Goal: Contribute content: Contribute content

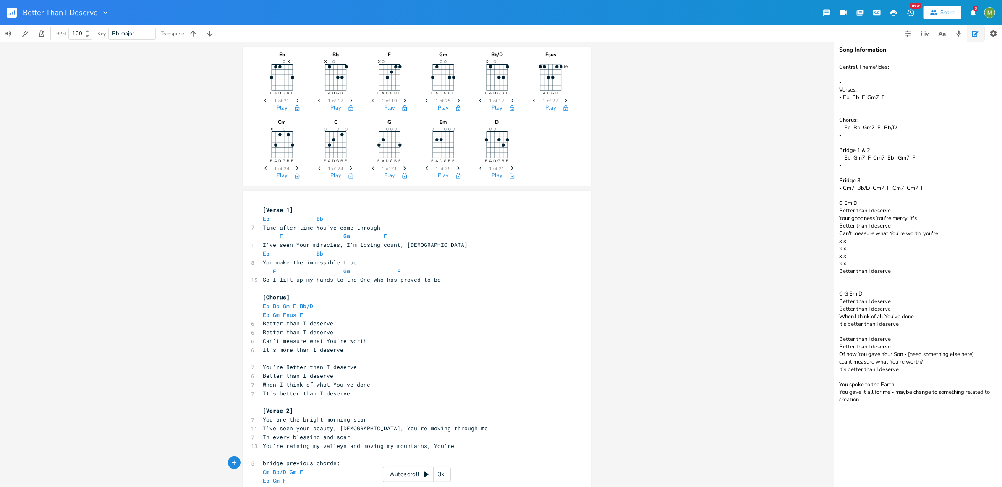
scroll to position [0, 4]
click at [15, 12] on icon "button" at bounding box center [14, 12] width 1 height 4
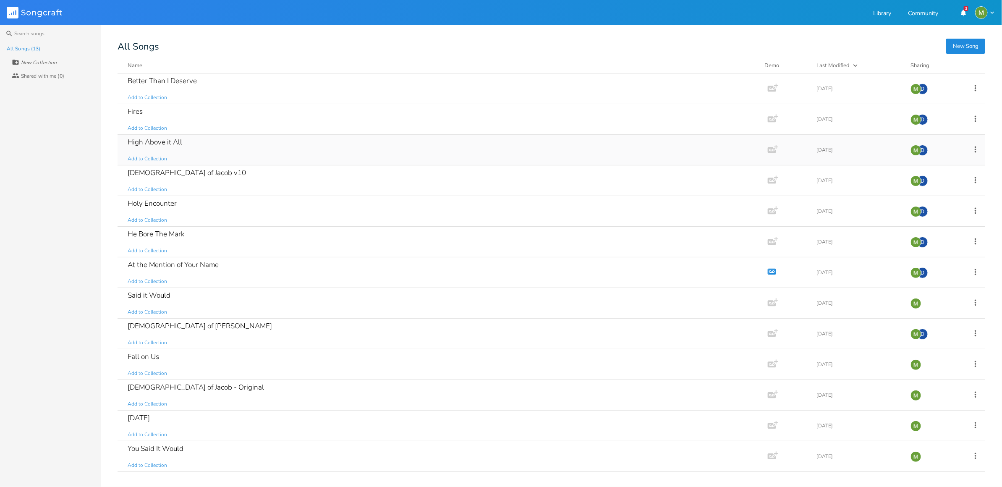
click at [240, 145] on div "High Above it All Add to Collection" at bounding box center [441, 150] width 627 height 30
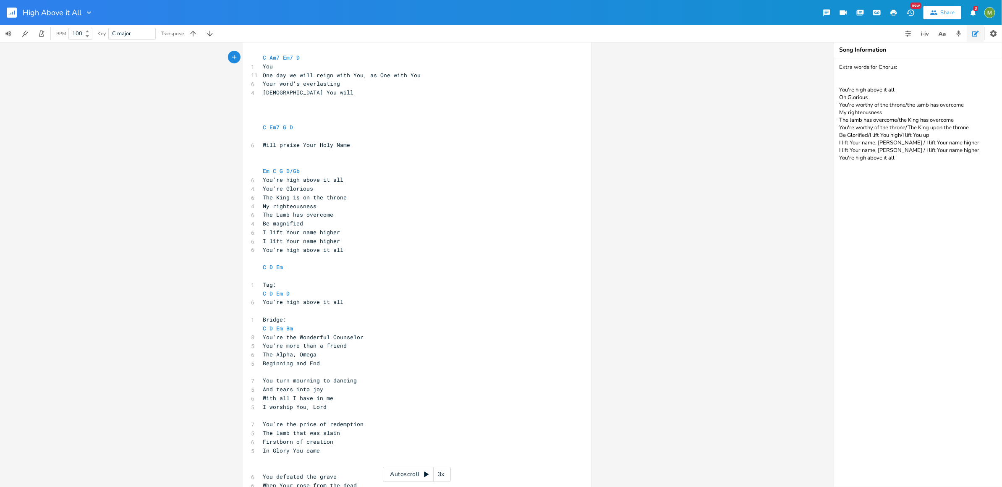
scroll to position [156, 0]
click at [336, 79] on pre "Your word's everlasting" at bounding box center [412, 80] width 303 height 9
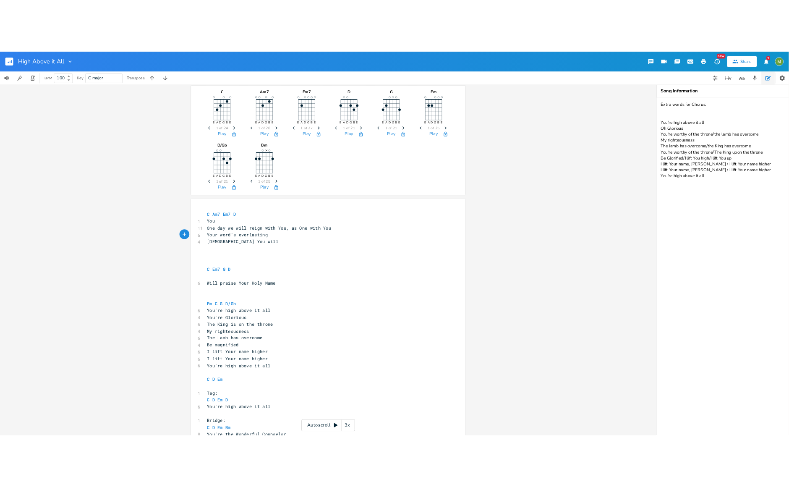
scroll to position [0, 0]
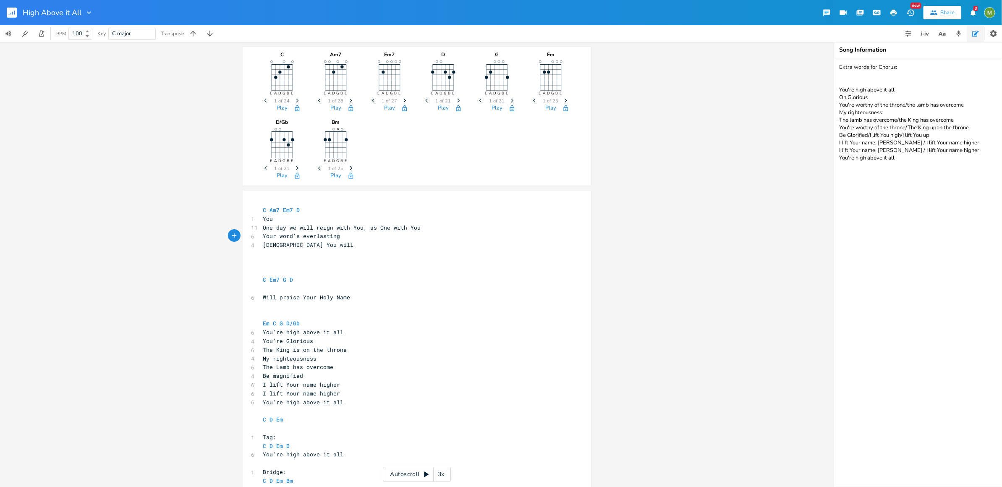
click at [322, 242] on pre "[DEMOGRAPHIC_DATA] You will" at bounding box center [412, 245] width 303 height 9
click at [348, 238] on pre "Your word's everlasting" at bounding box center [412, 236] width 303 height 9
click at [323, 246] on pre "[DEMOGRAPHIC_DATA] You will" at bounding box center [412, 245] width 303 height 9
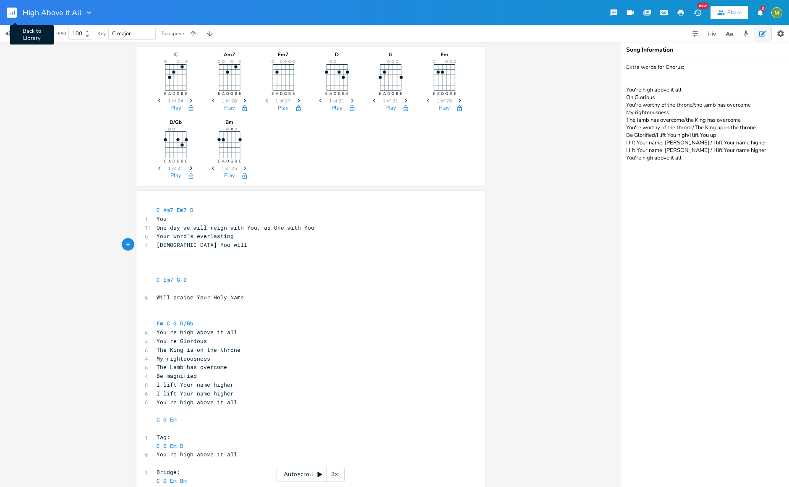
click at [13, 15] on rect "button" at bounding box center [12, 13] width 10 height 10
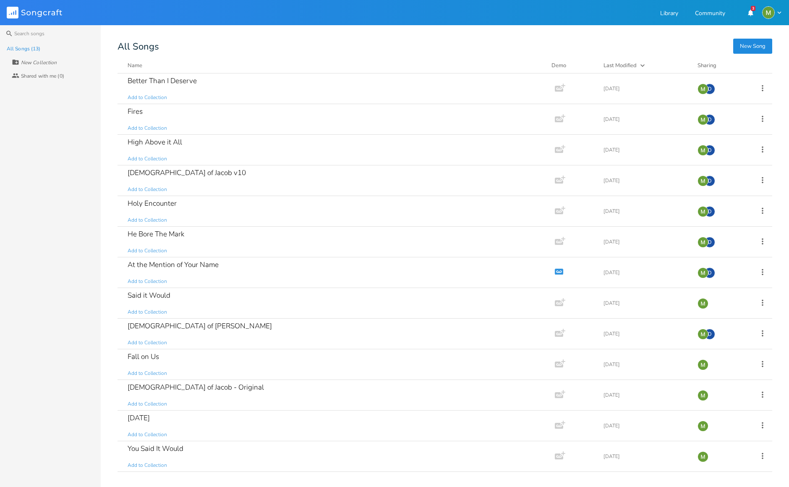
click at [760, 40] on button "New Song" at bounding box center [753, 46] width 39 height 15
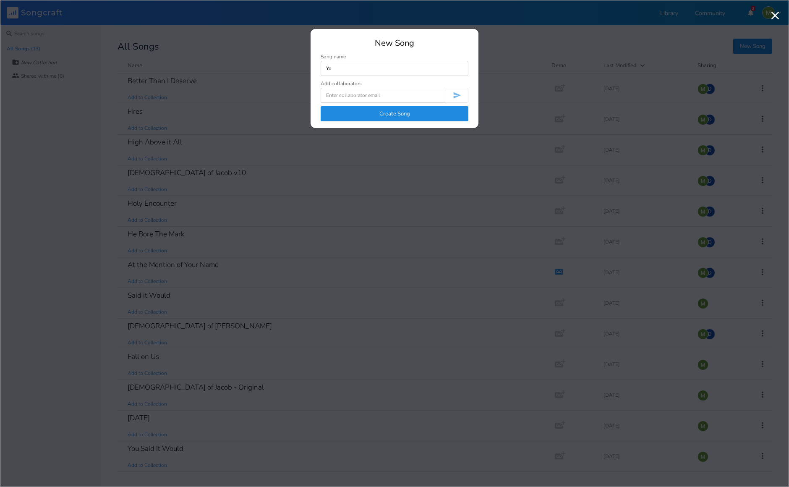
type input "Y"
type input "You Defeated the Grave"
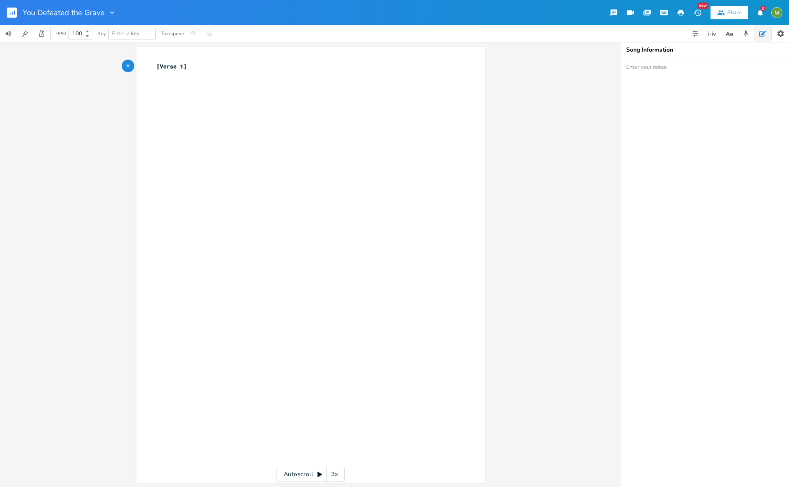
click at [249, 90] on div "xxxxxxxxxx [Verse 1] ​" at bounding box center [317, 272] width 324 height 425
type textarea "C"
type textarea "C Em G/"
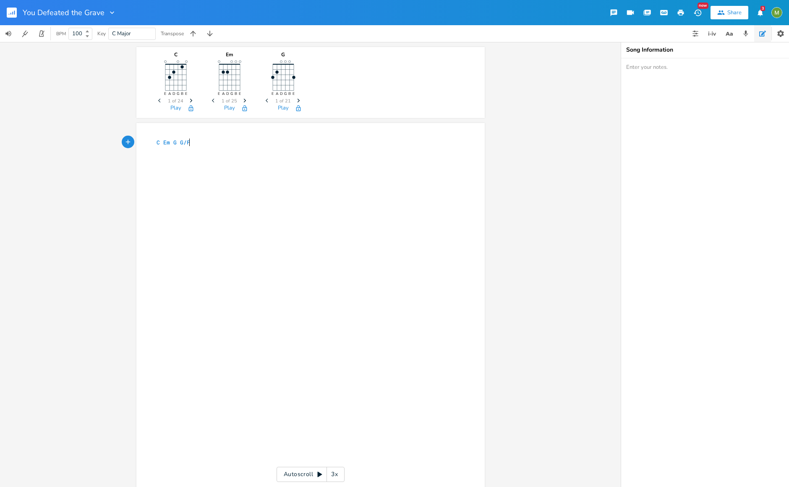
scroll to position [0, 10]
type textarea "G/F#"
type textarea "Em C G D"
type textarea "C D/G"
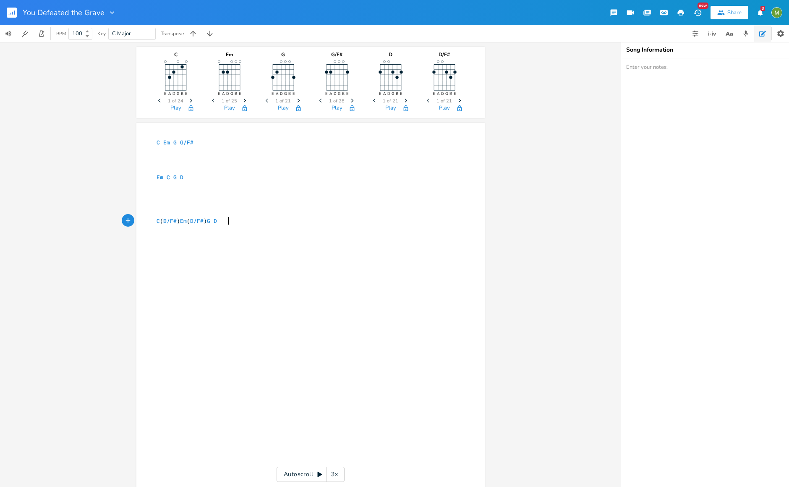
scroll to position [0, 52]
type textarea "(D/F#) Em (D/F#) G D"
click at [212, 136] on div "(D/F#) Em (D/F#) G D xxxxxxxxxx C Em G G/F# ​ ​ ​ Em C G D ​ ​ ​ ​ C ( D/F# ) E…" at bounding box center [310, 341] width 349 height 436
click at [208, 143] on pre "C Em G G/F#" at bounding box center [306, 142] width 303 height 9
click at [186, 181] on pre "Em C G D" at bounding box center [306, 177] width 303 height 9
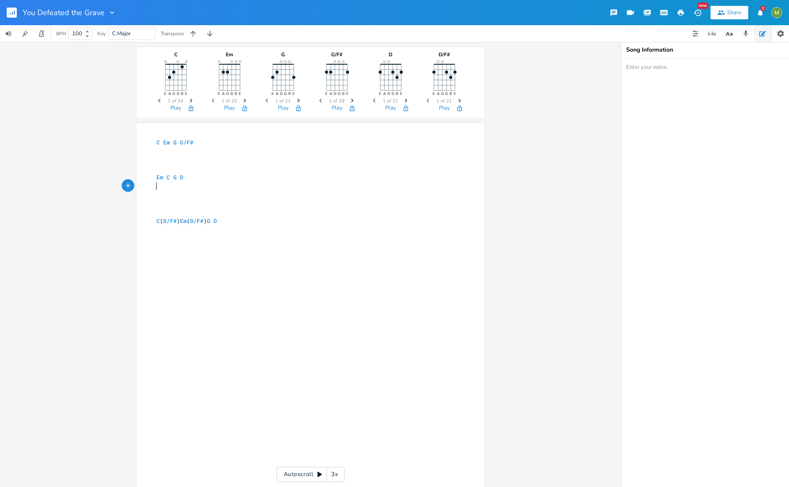
click at [183, 186] on pre "​" at bounding box center [306, 186] width 303 height 9
type textarea "You Defet"
type textarea "ated t"
type textarea "defeated the grave"
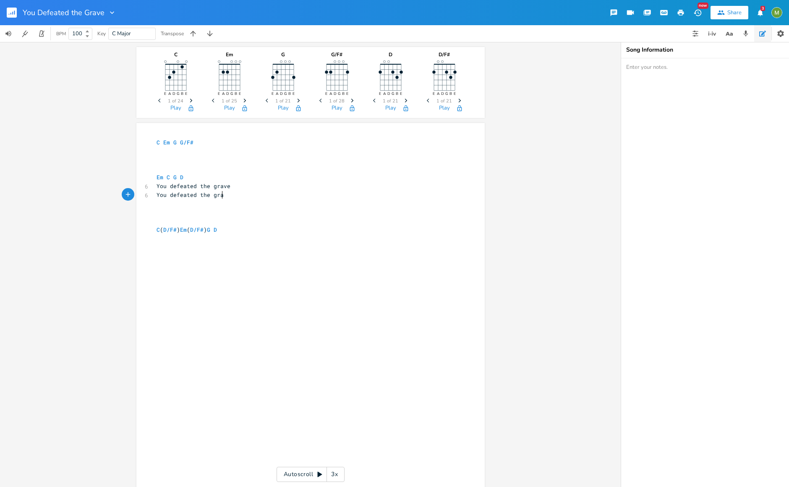
type textarea "You defeated the grave"
type textarea "Every day You are the same"
type textarea "El D"
type textarea "Shaddai"
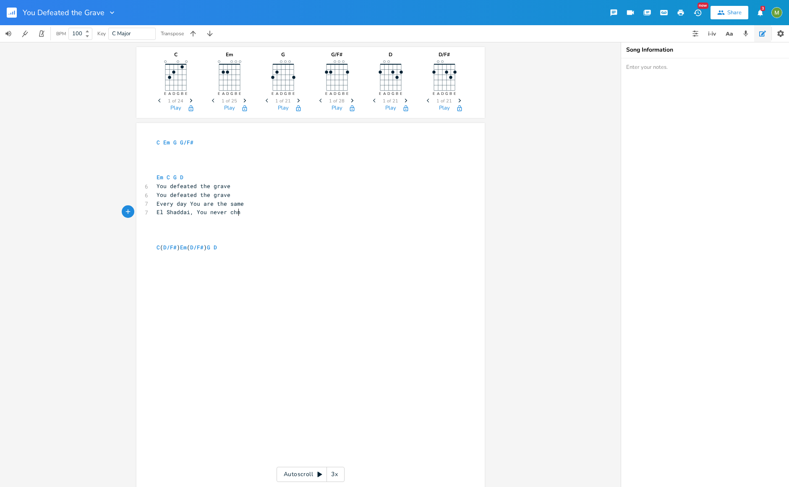
type textarea ", You never chnge"
type textarea "ange"
click at [194, 148] on pre "​" at bounding box center [306, 151] width 303 height 9
type textarea "You"
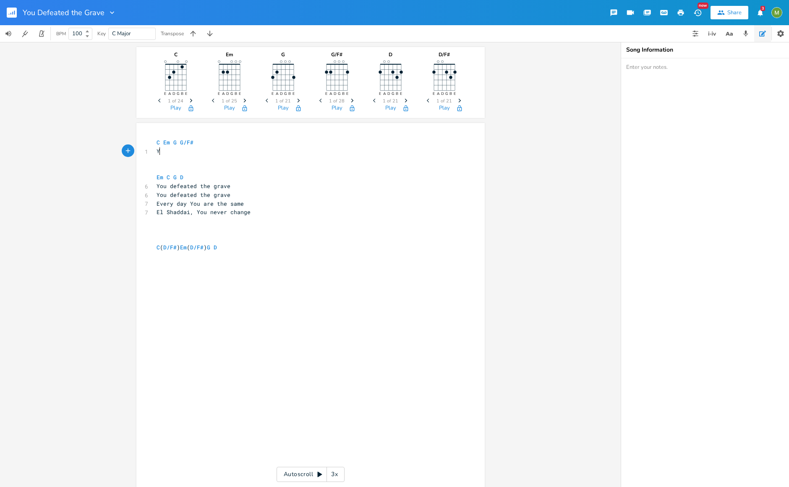
type textarea "on"
type textarea "One day we will reign with You"
type textarea ", as O"
type textarea "one with You"
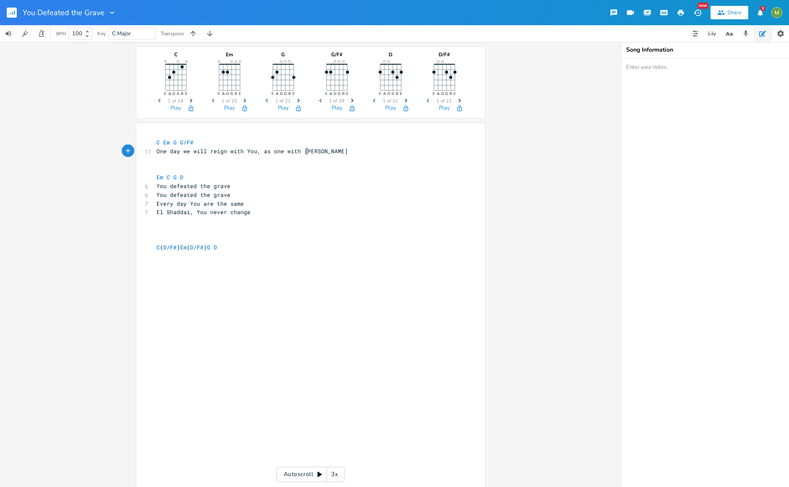
scroll to position [0, 31]
click at [11, 16] on rect "button" at bounding box center [12, 13] width 10 height 10
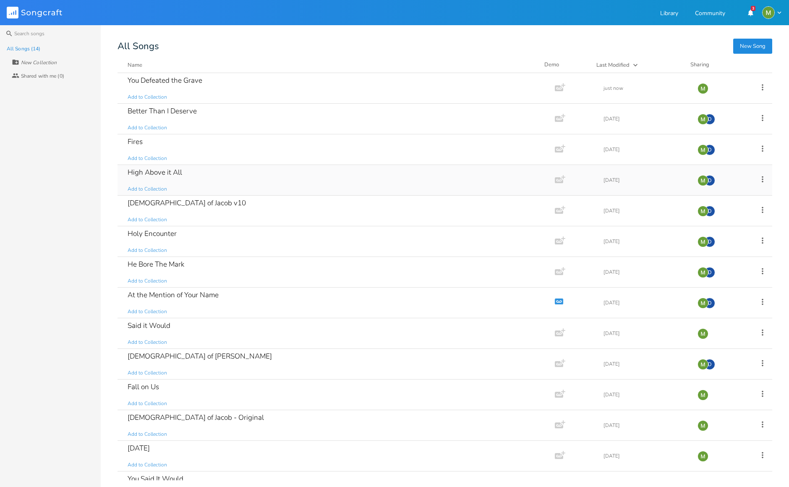
click at [160, 169] on div "High Above it All" at bounding box center [155, 172] width 55 height 7
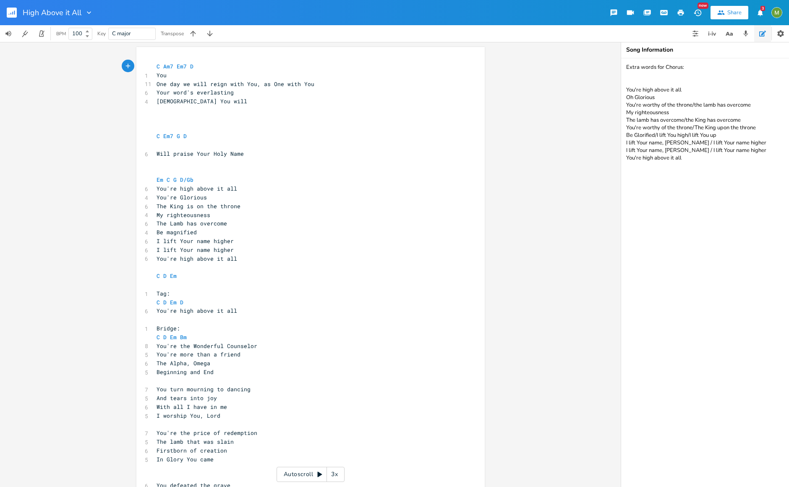
click at [13, 10] on rect "button" at bounding box center [12, 13] width 10 height 10
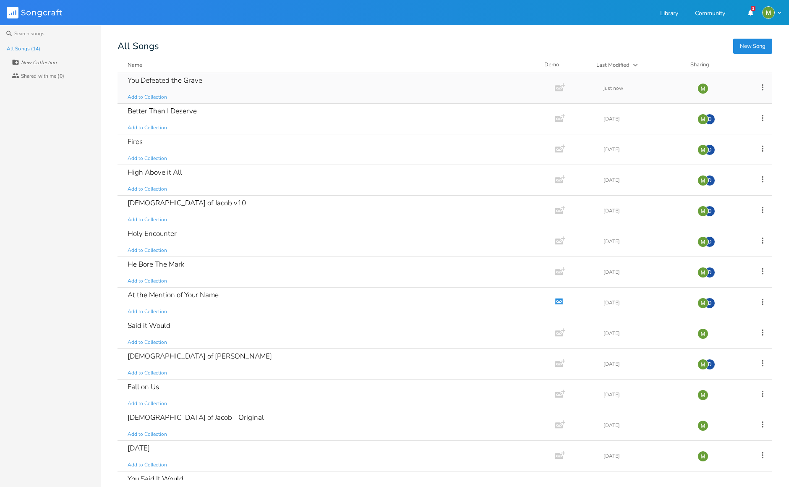
click at [164, 81] on div "You Defeated the Grave" at bounding box center [165, 80] width 75 height 7
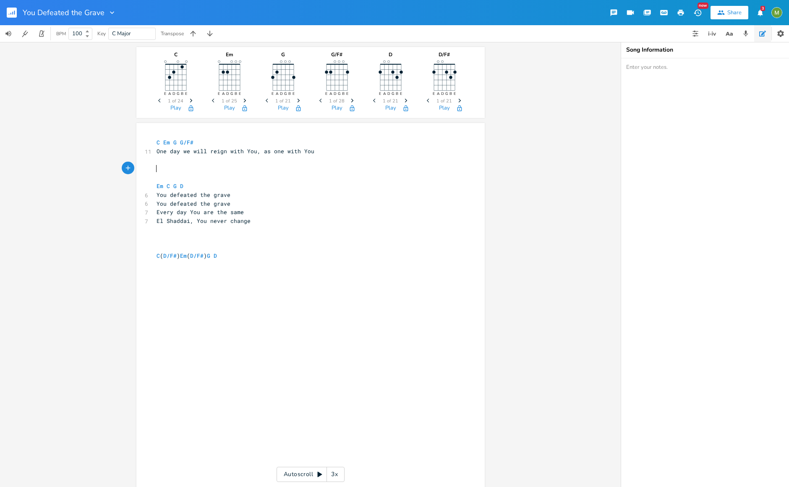
click at [182, 165] on pre "​" at bounding box center [306, 168] width 303 height 9
type textarea "Your word's everlasting"
click at [228, 255] on pre "C ( D/F# ) Em ( D/F# ) G D" at bounding box center [306, 256] width 303 height 9
